Goal: Transaction & Acquisition: Purchase product/service

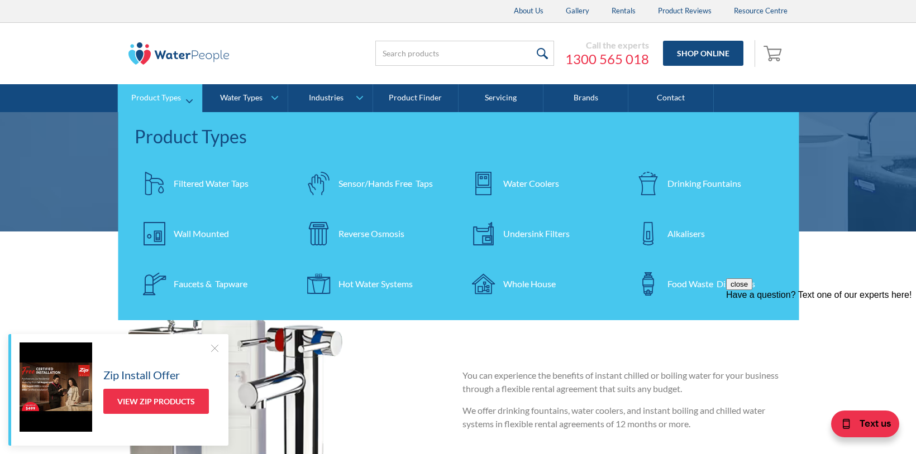
click at [515, 185] on div "Water Coolers" at bounding box center [531, 183] width 56 height 13
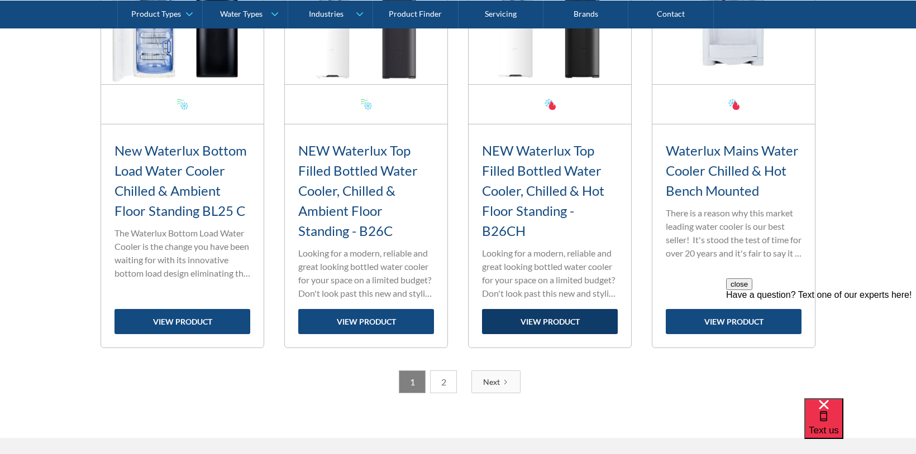
scroll to position [1842, 0]
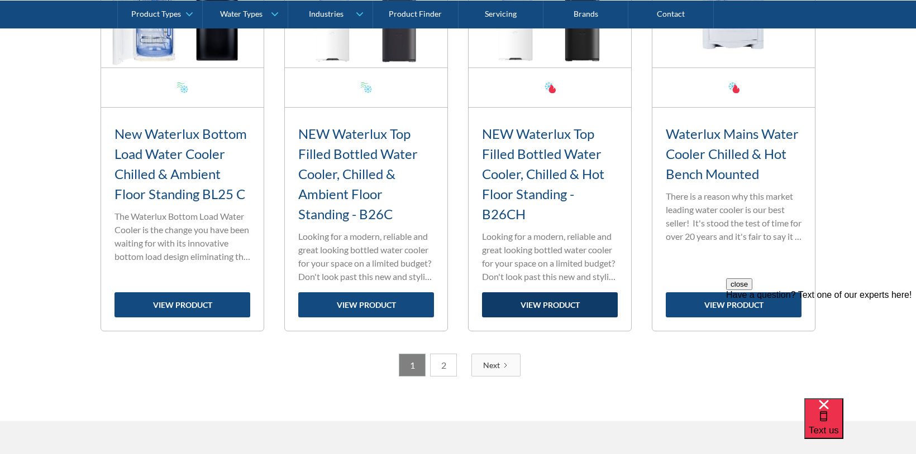
click at [549, 311] on link "view product" at bounding box center [550, 305] width 136 height 25
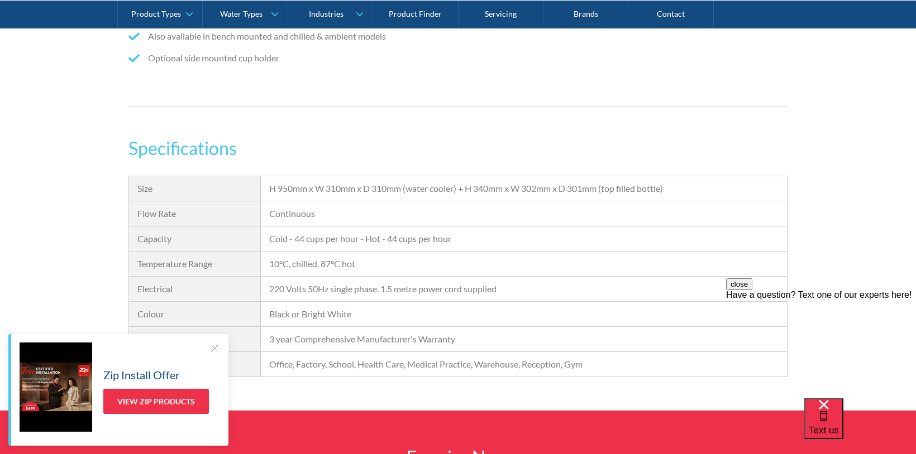
scroll to position [1061, 0]
